Goal: Find specific page/section: Find specific page/section

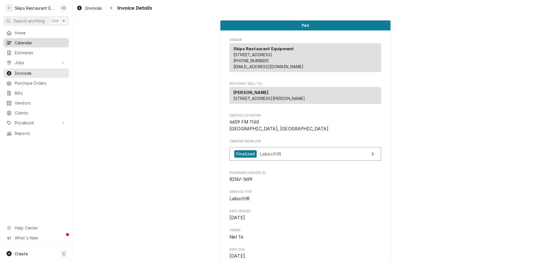
scroll to position [595, 0]
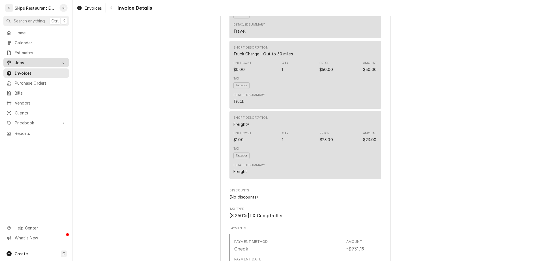
click at [15, 60] on span "Jobs" at bounding box center [36, 63] width 43 height 6
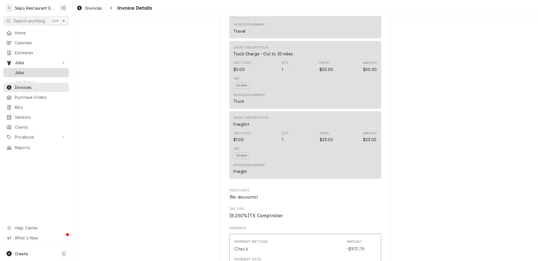
click at [15, 69] on span "Jobs" at bounding box center [40, 72] width 51 height 6
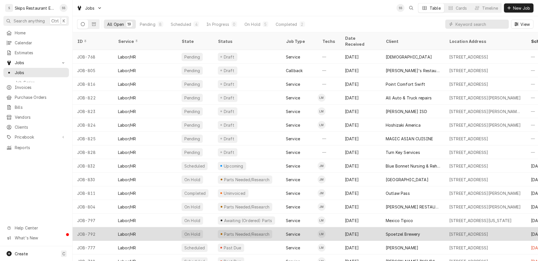
scroll to position [35, 0]
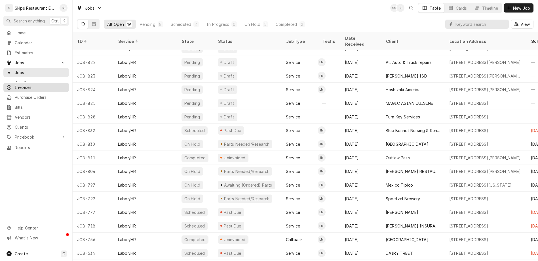
click at [16, 84] on div "Invoices" at bounding box center [36, 87] width 63 height 7
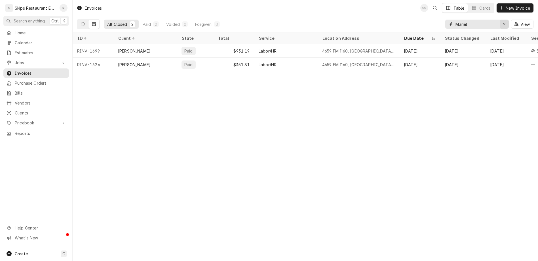
click at [505, 23] on icon "Erase input" at bounding box center [504, 24] width 2 height 2
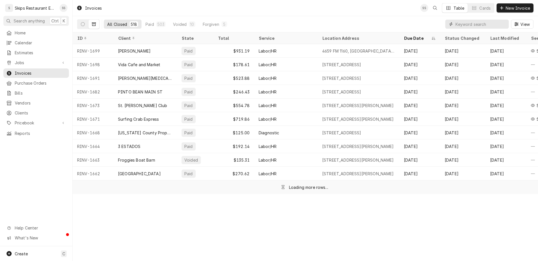
click at [488, 20] on input "Dynamic Content Wrapper" at bounding box center [480, 24] width 50 height 9
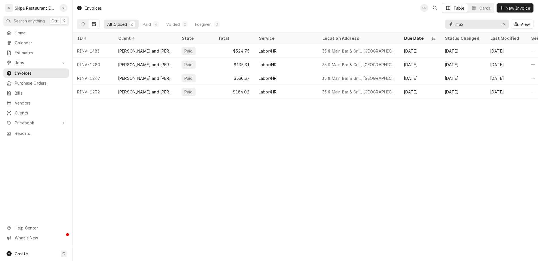
drag, startPoint x: 486, startPoint y: 18, endPoint x: 413, endPoint y: 13, distance: 73.7
click at [455, 20] on input "max" at bounding box center [476, 24] width 43 height 9
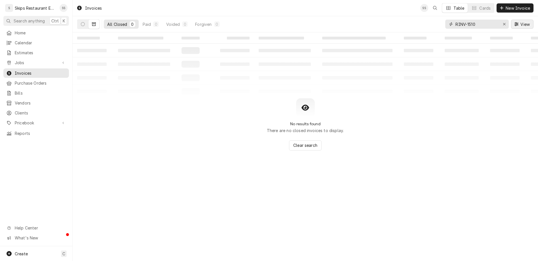
type input "RINV-1510"
click at [529, 21] on span "View" at bounding box center [525, 24] width 12 height 6
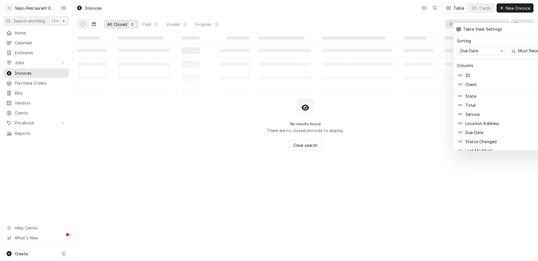
click at [368, 158] on div at bounding box center [269, 130] width 538 height 261
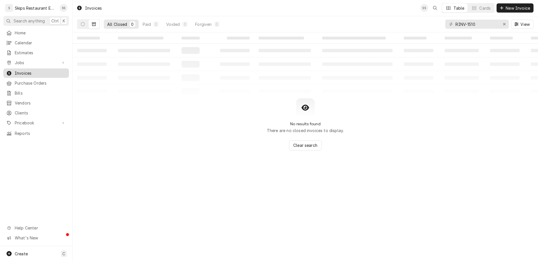
click at [15, 70] on span "Invoices" at bounding box center [40, 73] width 51 height 6
drag, startPoint x: 495, startPoint y: 20, endPoint x: 429, endPoint y: 10, distance: 67.4
click at [455, 20] on input "RINV-1510" at bounding box center [476, 24] width 43 height 9
type input "M"
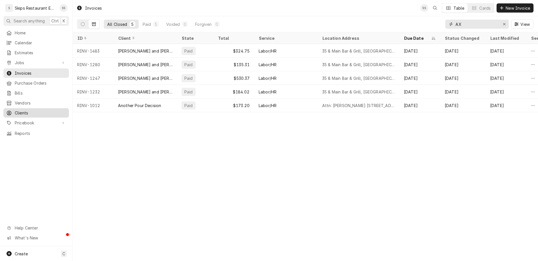
type input "AX"
click at [16, 110] on span "Clients" at bounding box center [40, 113] width 51 height 6
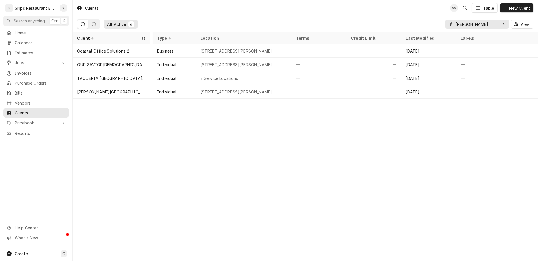
drag, startPoint x: 503, startPoint y: 18, endPoint x: 341, endPoint y: 11, distance: 161.8
click at [455, 20] on input "[PERSON_NAME]" at bounding box center [476, 24] width 43 height 9
type input "M"
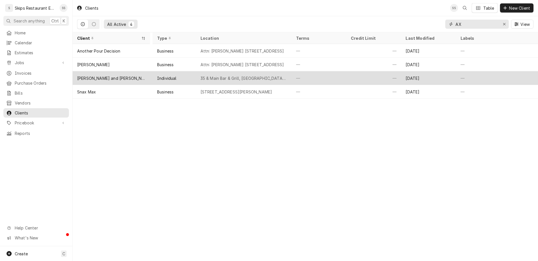
type input "AX"
click at [183, 71] on div "Individual" at bounding box center [176, 78] width 46 height 14
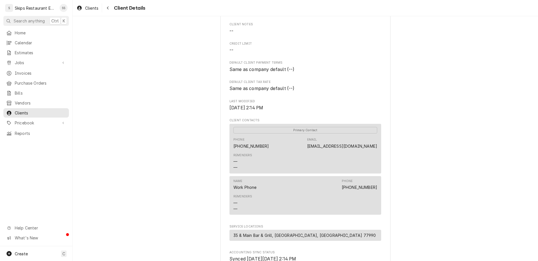
scroll to position [98, 0]
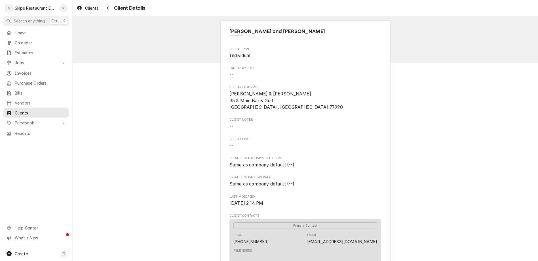
scroll to position [0, 0]
click at [107, 7] on icon "Navigate back" at bounding box center [108, 8] width 3 height 4
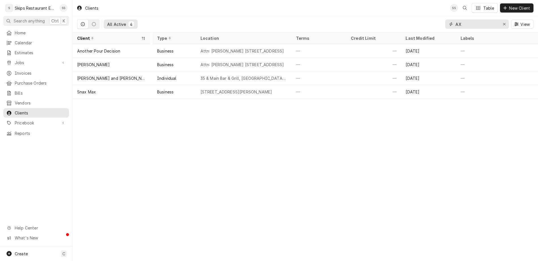
drag, startPoint x: 484, startPoint y: 18, endPoint x: 400, endPoint y: -2, distance: 86.7
click at [455, 20] on input "AX" at bounding box center [476, 24] width 43 height 9
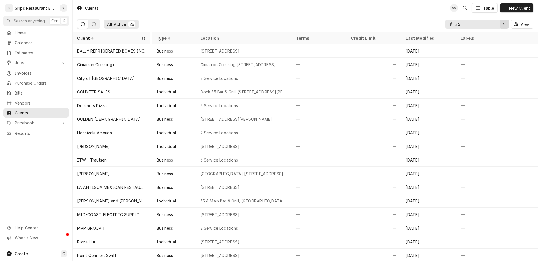
type input "35"
click at [509, 21] on button "Erase input" at bounding box center [504, 24] width 9 height 9
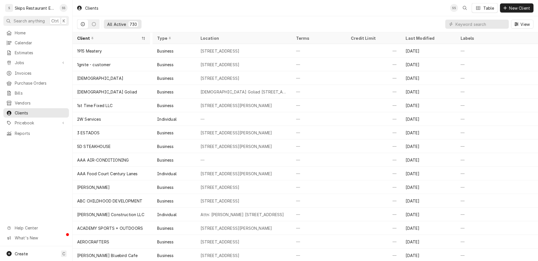
click at [18, 146] on div "Home Calendar Estimates Jobs Jobs Job Series Invoices Purchase Orders Bills Ven…" at bounding box center [36, 137] width 72 height 218
